Goal: Contribute content: Add original content to the website for others to see

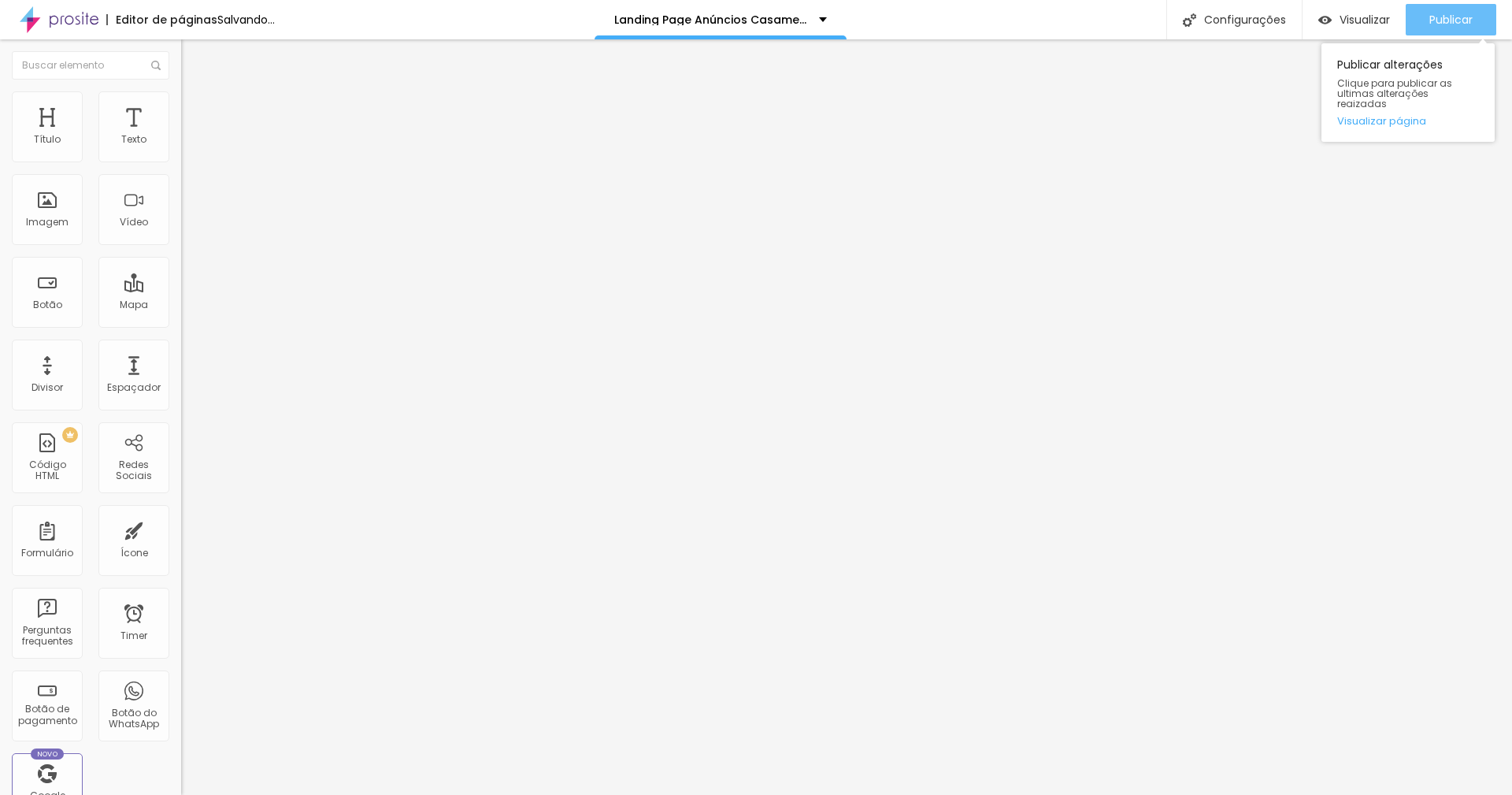
click at [1464, 22] on span "Publicar" at bounding box center [1451, 20] width 43 height 13
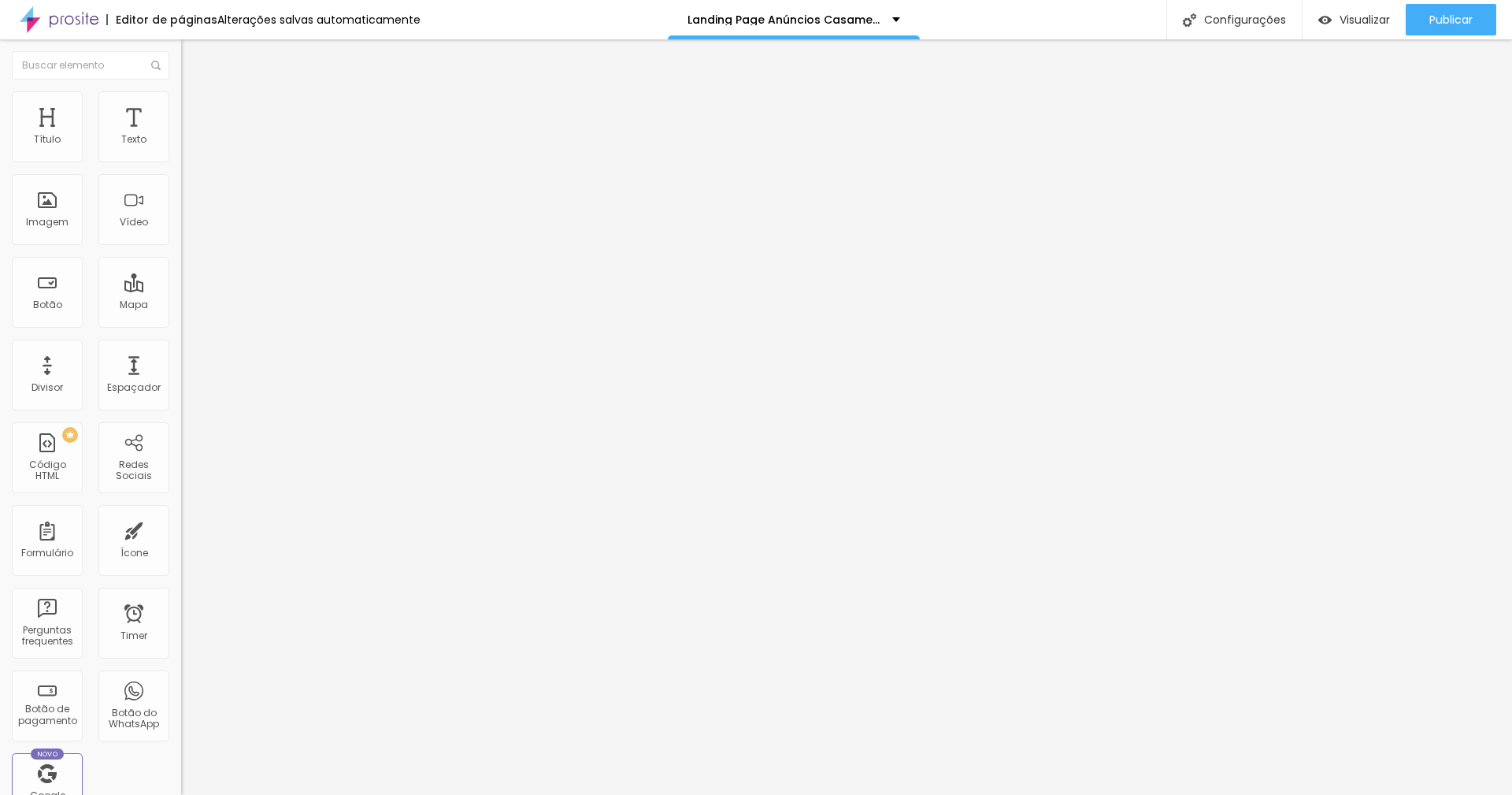
click at [181, 134] on div "Trocar imagem" at bounding box center [272, 128] width 181 height 11
click at [181, 135] on span "Trocar imagem" at bounding box center [224, 128] width 86 height 13
drag, startPoint x: 141, startPoint y: 235, endPoint x: 163, endPoint y: 220, distance: 26.6
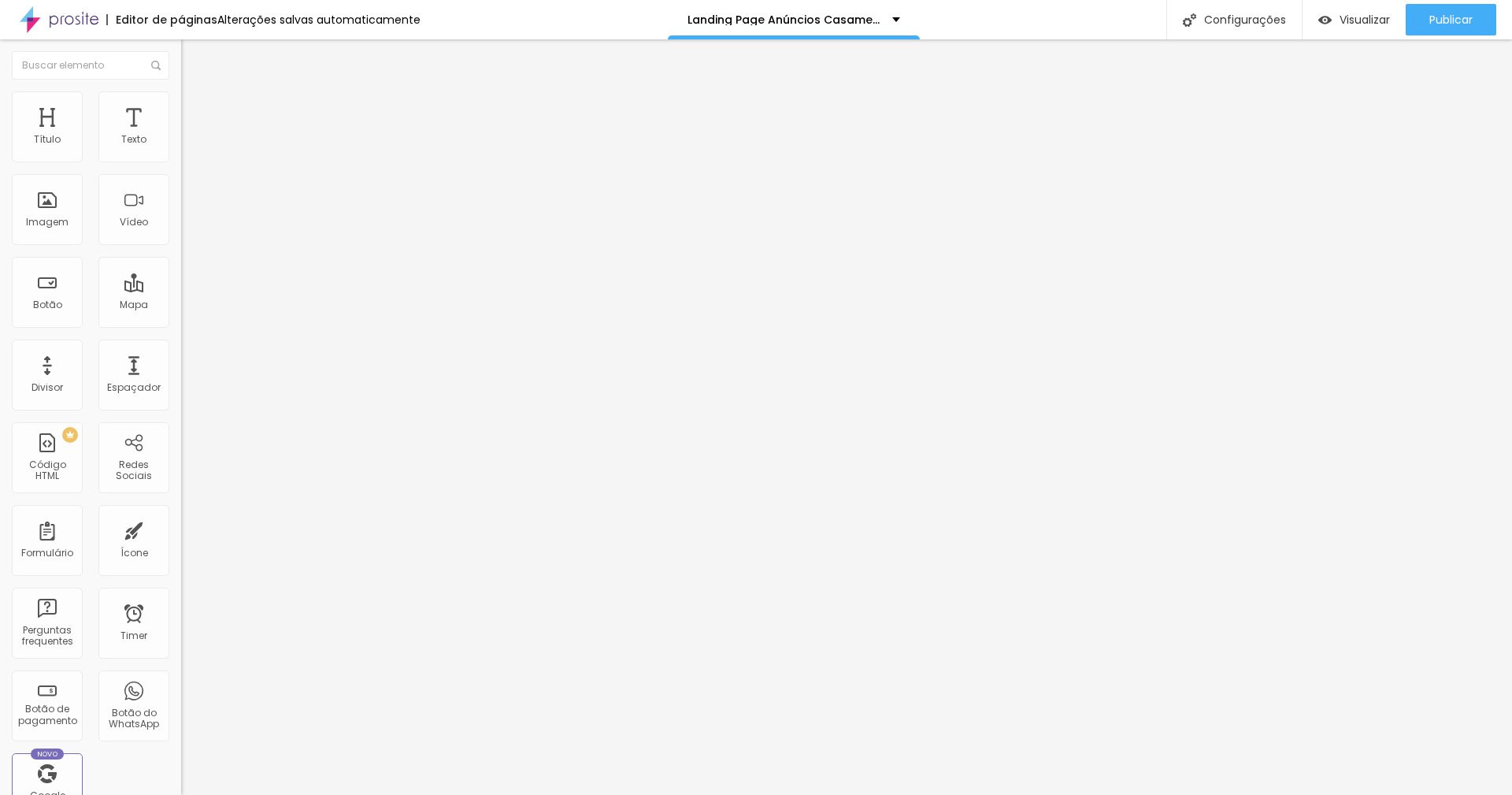
drag, startPoint x: 1316, startPoint y: 177, endPoint x: 1329, endPoint y: 160, distance: 21.4
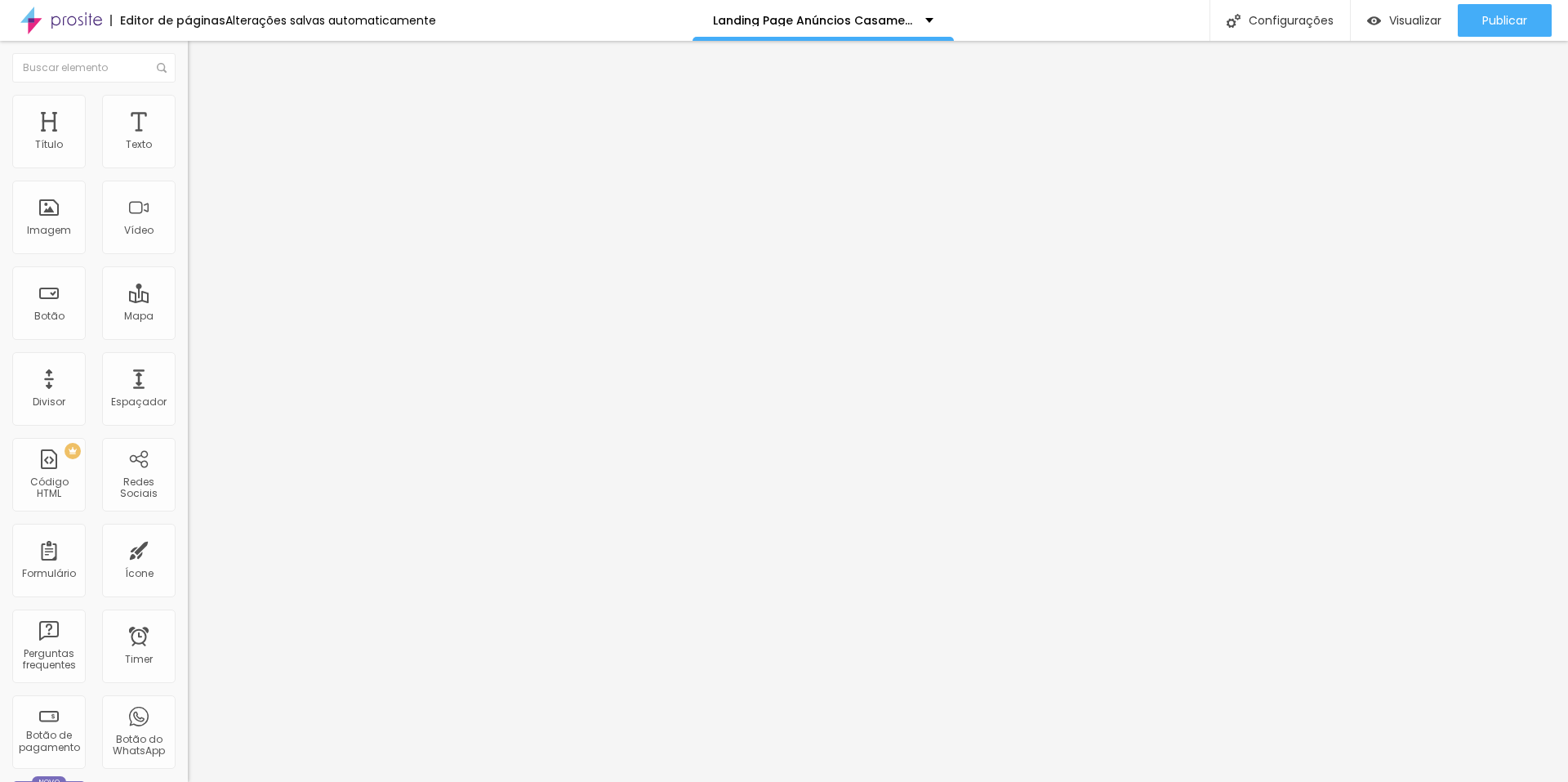
click at [1411, 24] on span "Visualizar" at bounding box center [1416, 20] width 52 height 13
click at [188, 140] on span "Trocar imagem" at bounding box center [232, 133] width 89 height 14
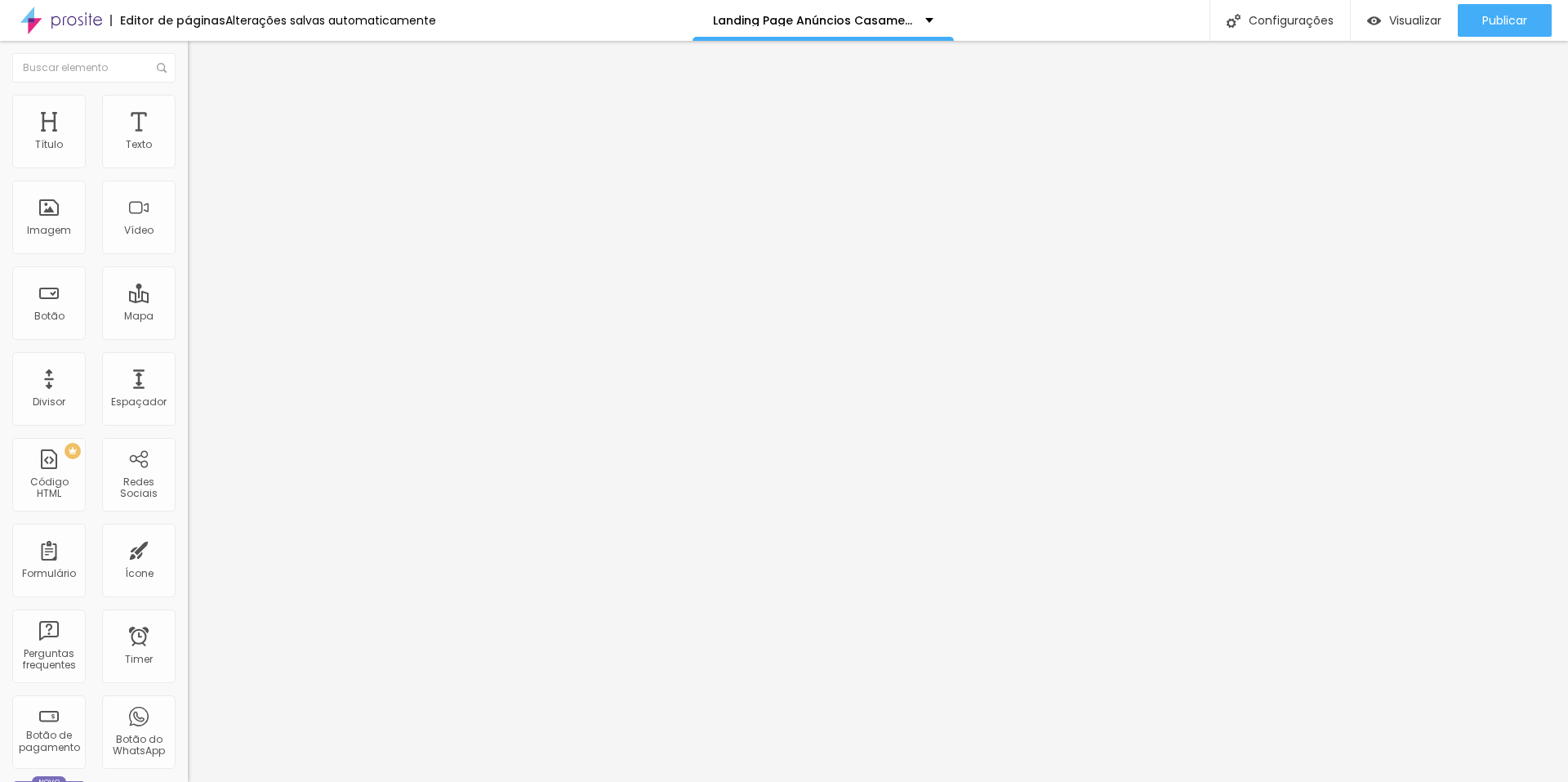
click at [188, 140] on span "Trocar imagem" at bounding box center [232, 133] width 89 height 14
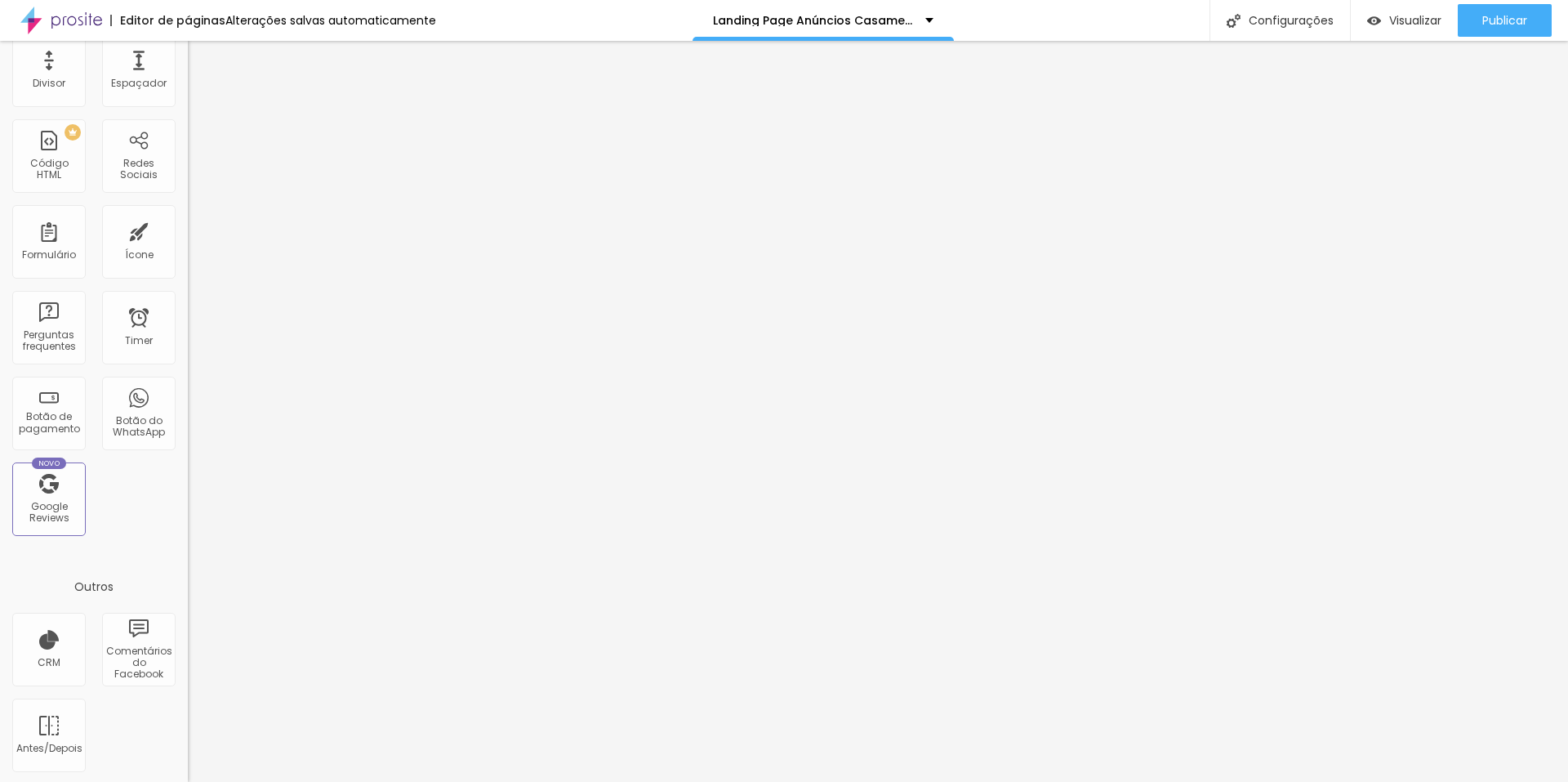
scroll to position [321, 0]
click at [73, 503] on div "Google Reviews" at bounding box center [48, 510] width 64 height 23
click at [45, 503] on div "Google Reviews" at bounding box center [48, 510] width 64 height 23
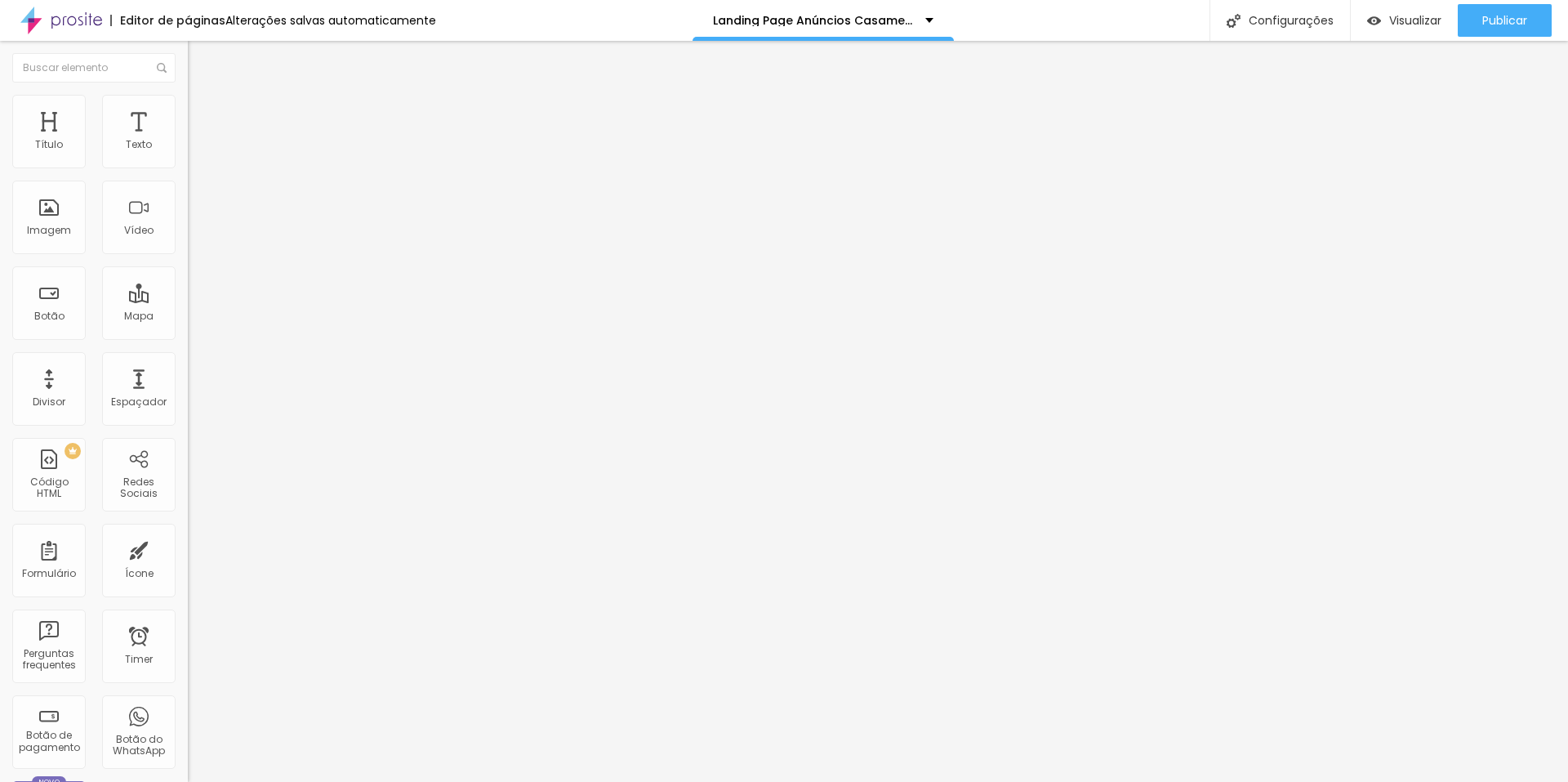
drag, startPoint x: 138, startPoint y: 183, endPoint x: 133, endPoint y: 177, distance: 7.8
click at [188, 327] on input at bounding box center [298, 336] width 222 height 17
type input "Diego Dahmer Foto - Rua 205 - Meia Praia, Itapema - SC, Brasil"
click at [1493, 20] on span "Publicar" at bounding box center [1505, 20] width 45 height 13
click at [1508, 8] on div "Publicar" at bounding box center [1505, 20] width 45 height 33
